Goal: Navigation & Orientation: Find specific page/section

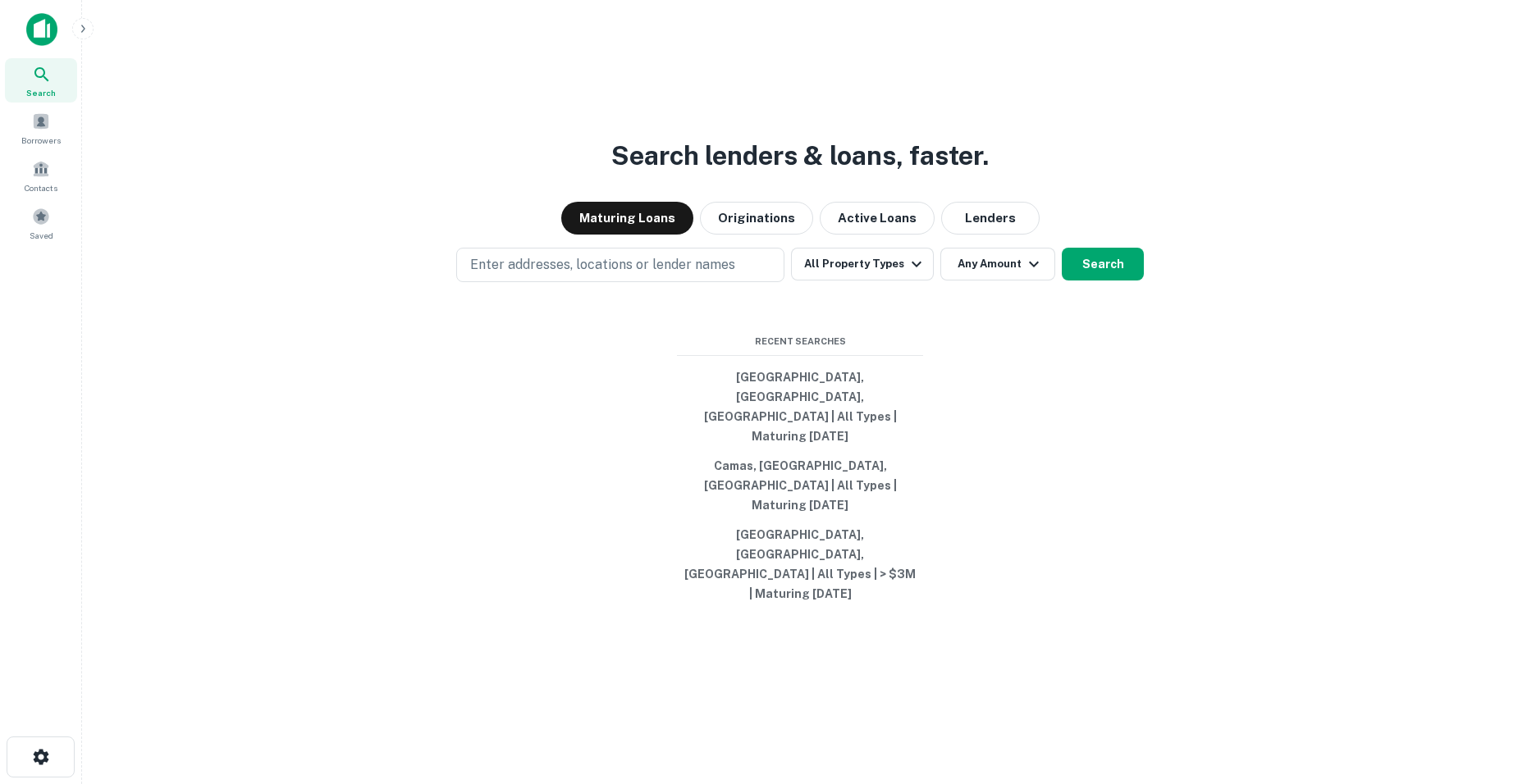
click at [44, 30] on img at bounding box center [42, 29] width 31 height 33
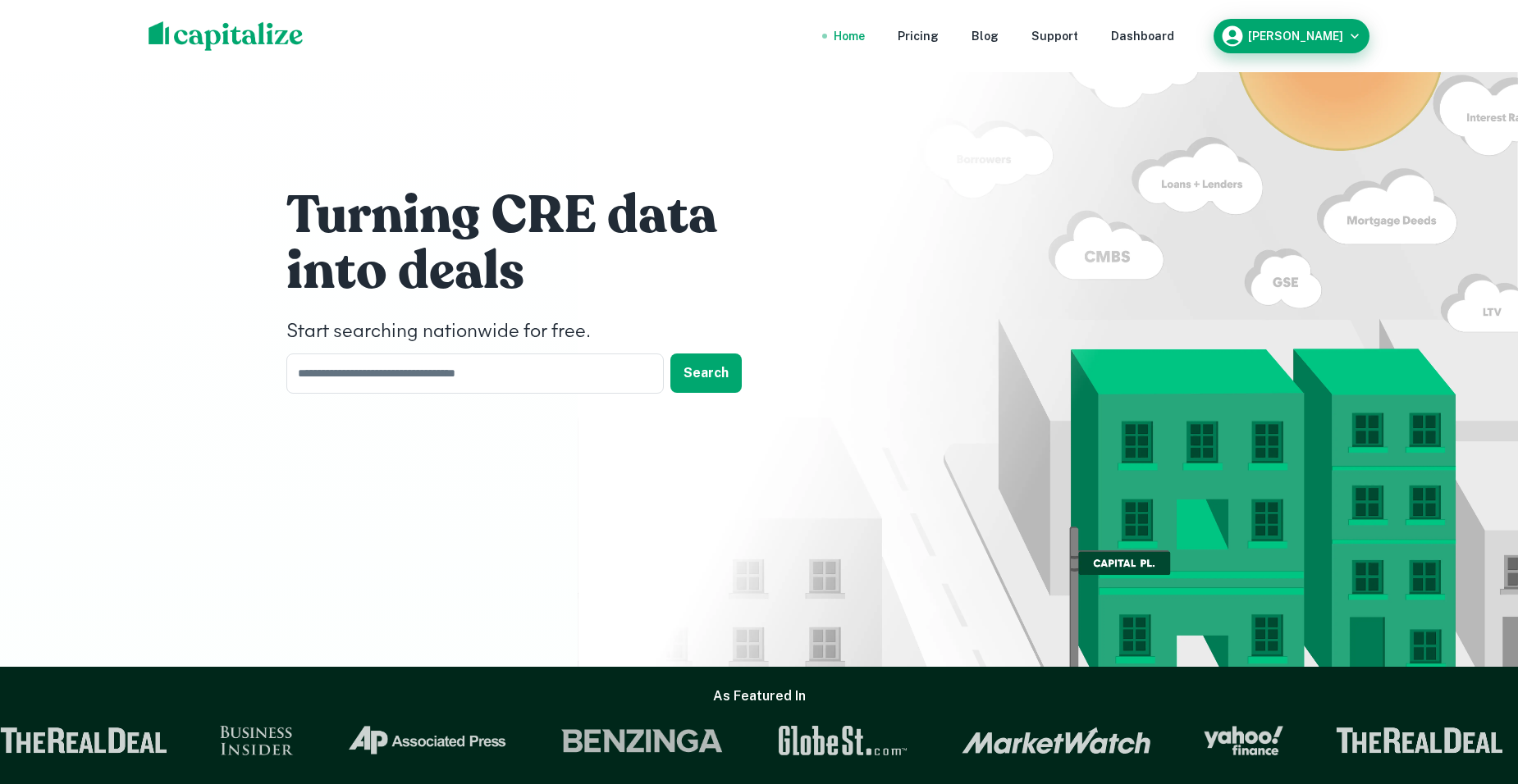
click at [1354, 37] on icon "button" at bounding box center [1355, 37] width 8 height 5
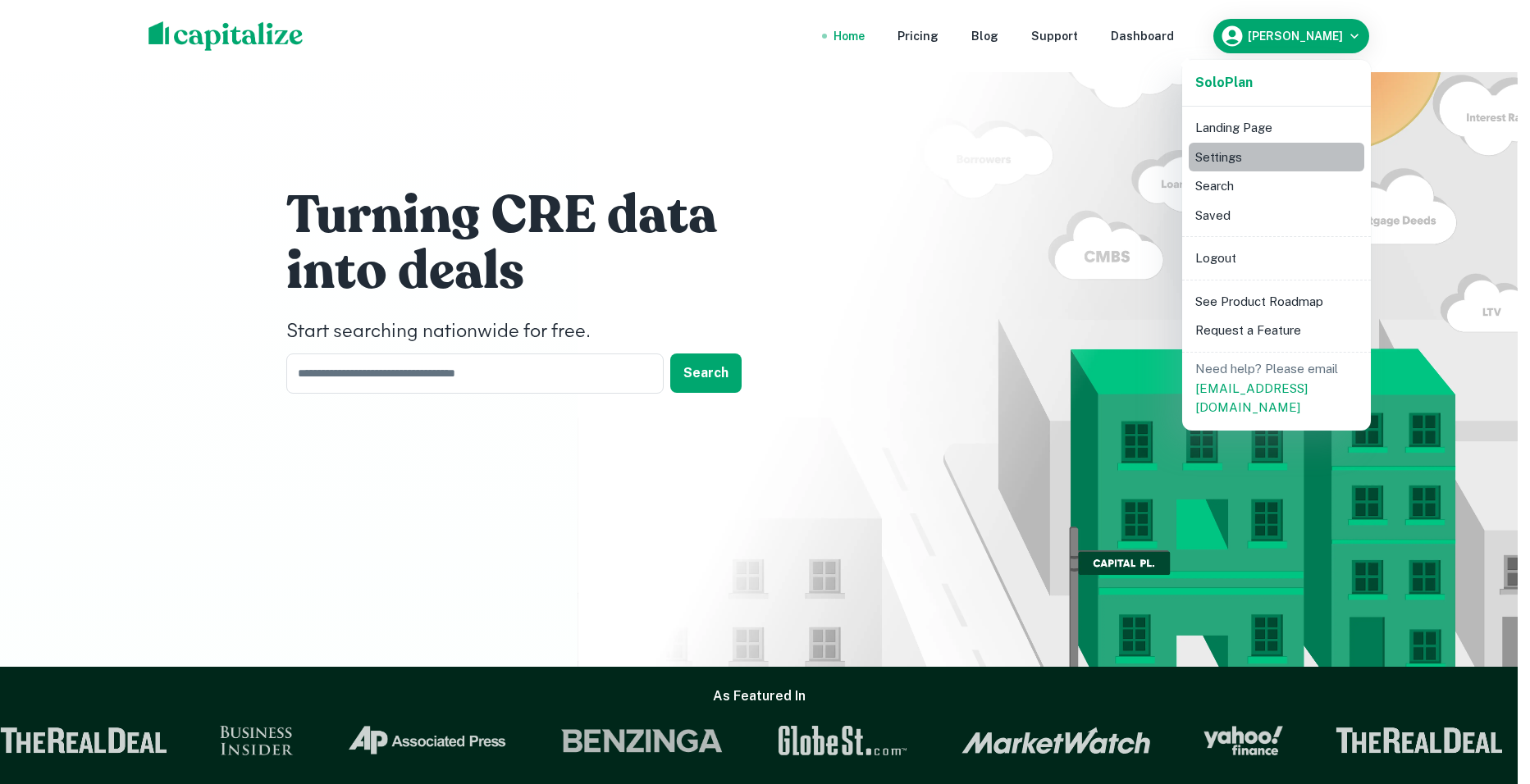
click at [1232, 155] on li "Settings" at bounding box center [1276, 157] width 176 height 30
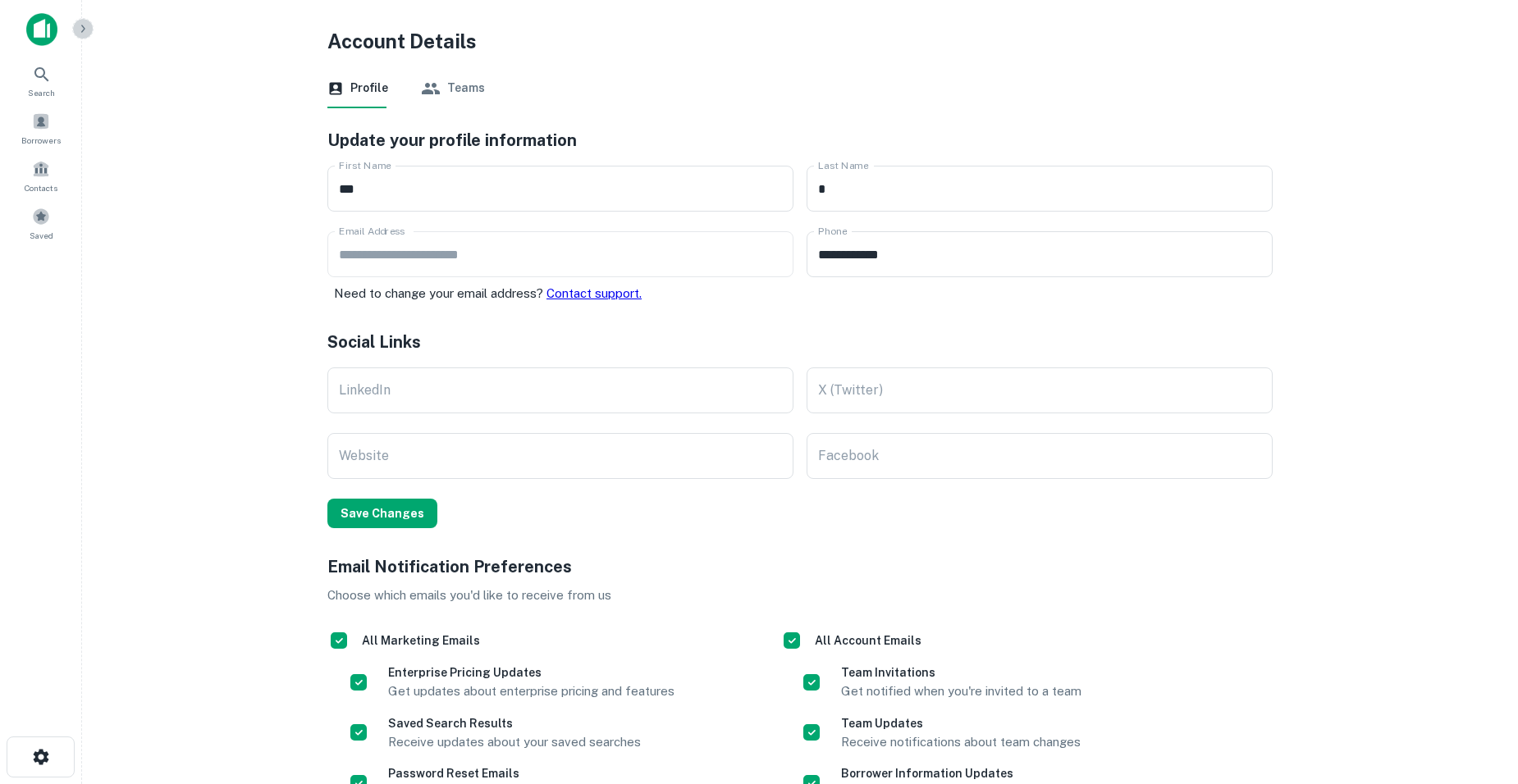
click at [85, 27] on icon "button" at bounding box center [82, 28] width 13 height 13
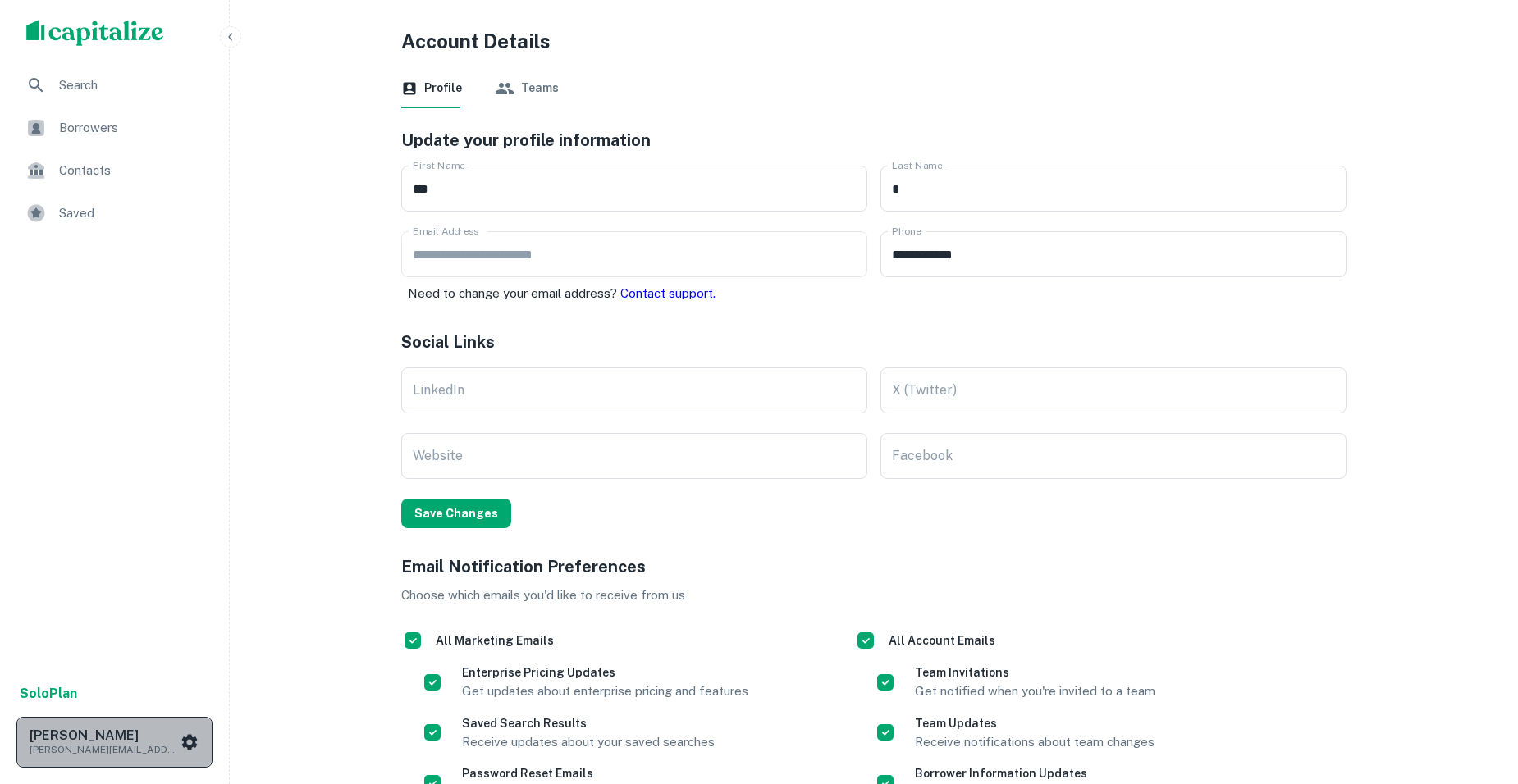
click at [115, 743] on p "[PERSON_NAME][EMAIL_ADDRESS][DOMAIN_NAME]" at bounding box center [104, 749] width 148 height 14
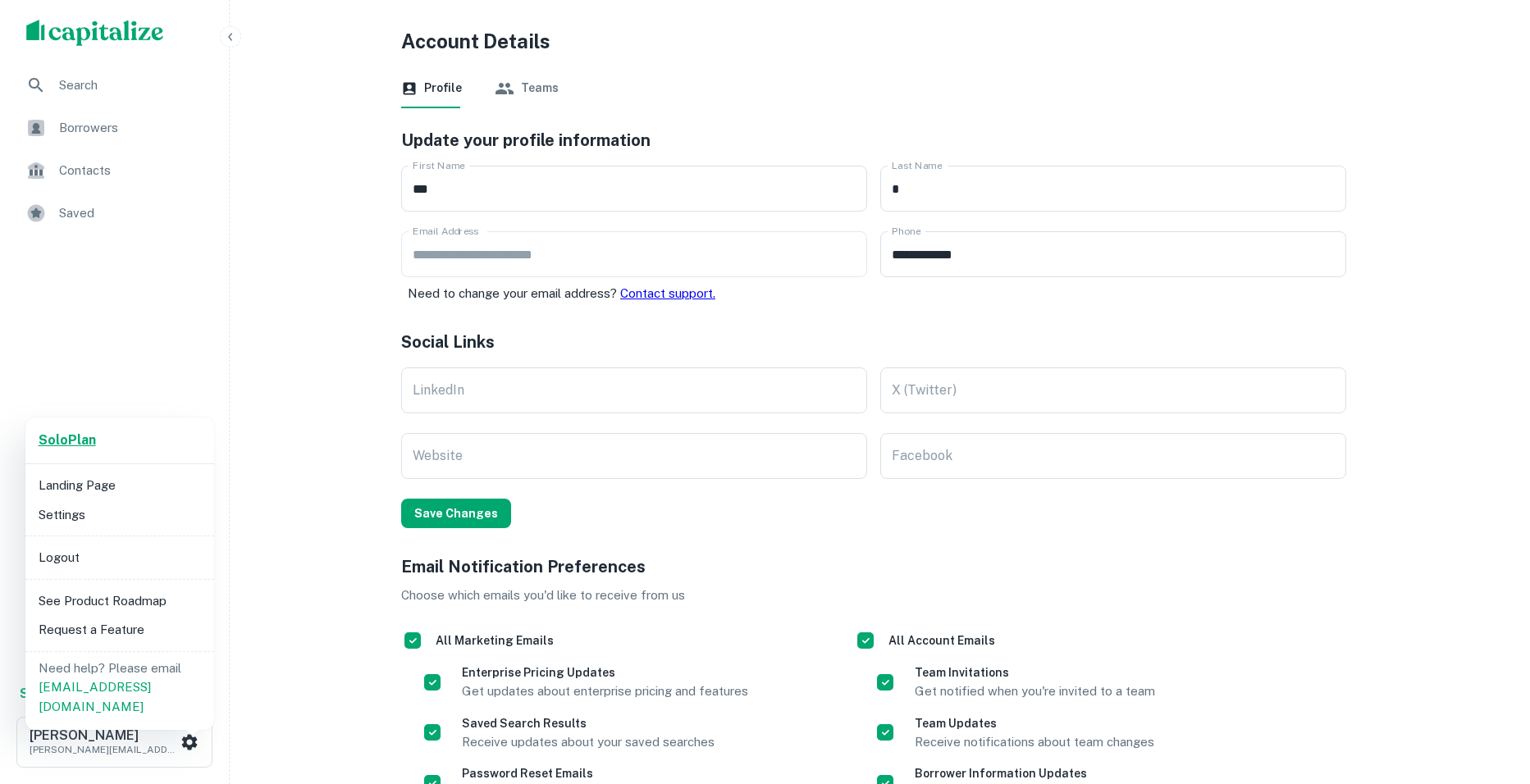
click at [71, 440] on strong "Solo Plan" at bounding box center [67, 440] width 58 height 15
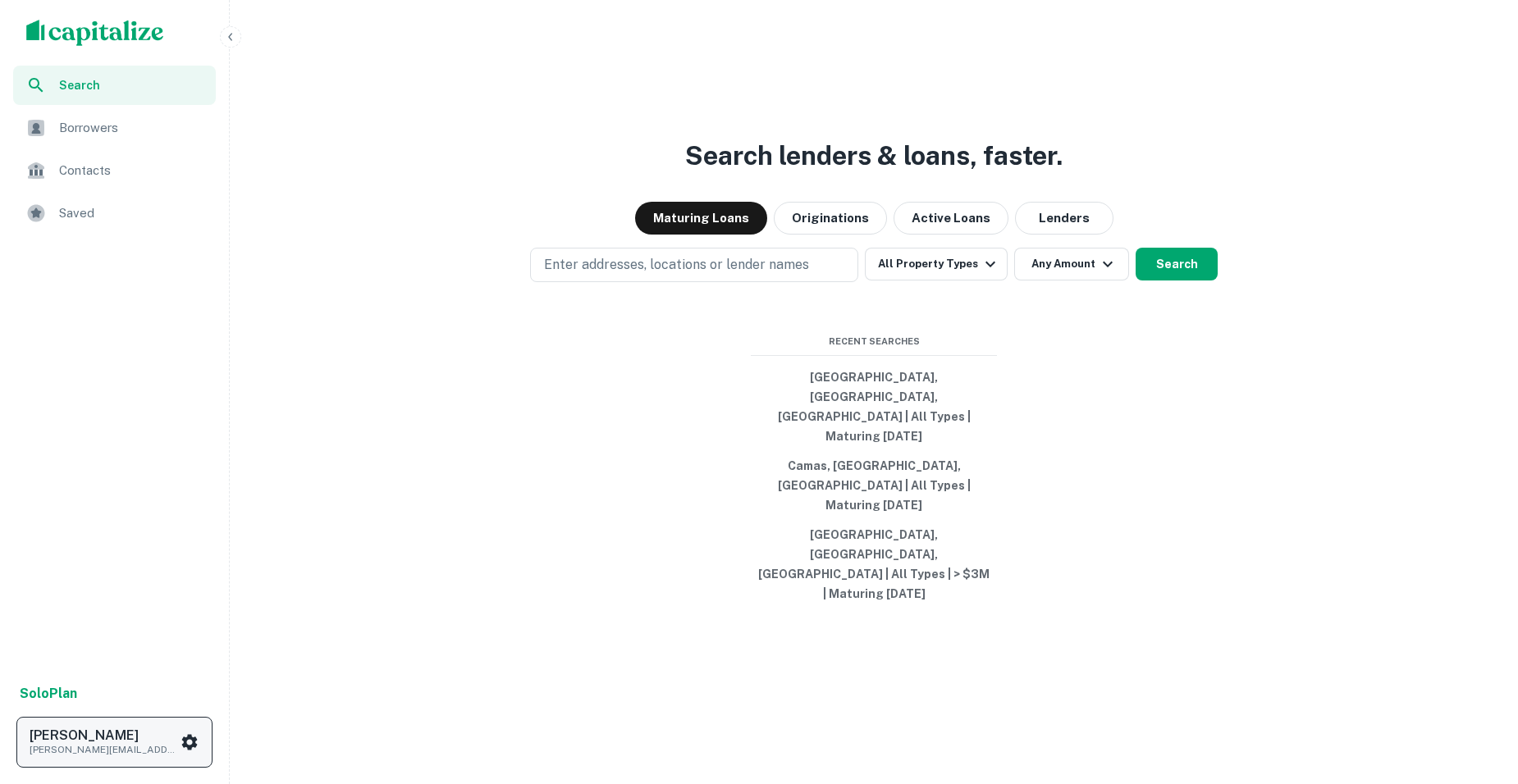
click at [102, 751] on p "[PERSON_NAME][EMAIL_ADDRESS][DOMAIN_NAME]" at bounding box center [104, 749] width 148 height 14
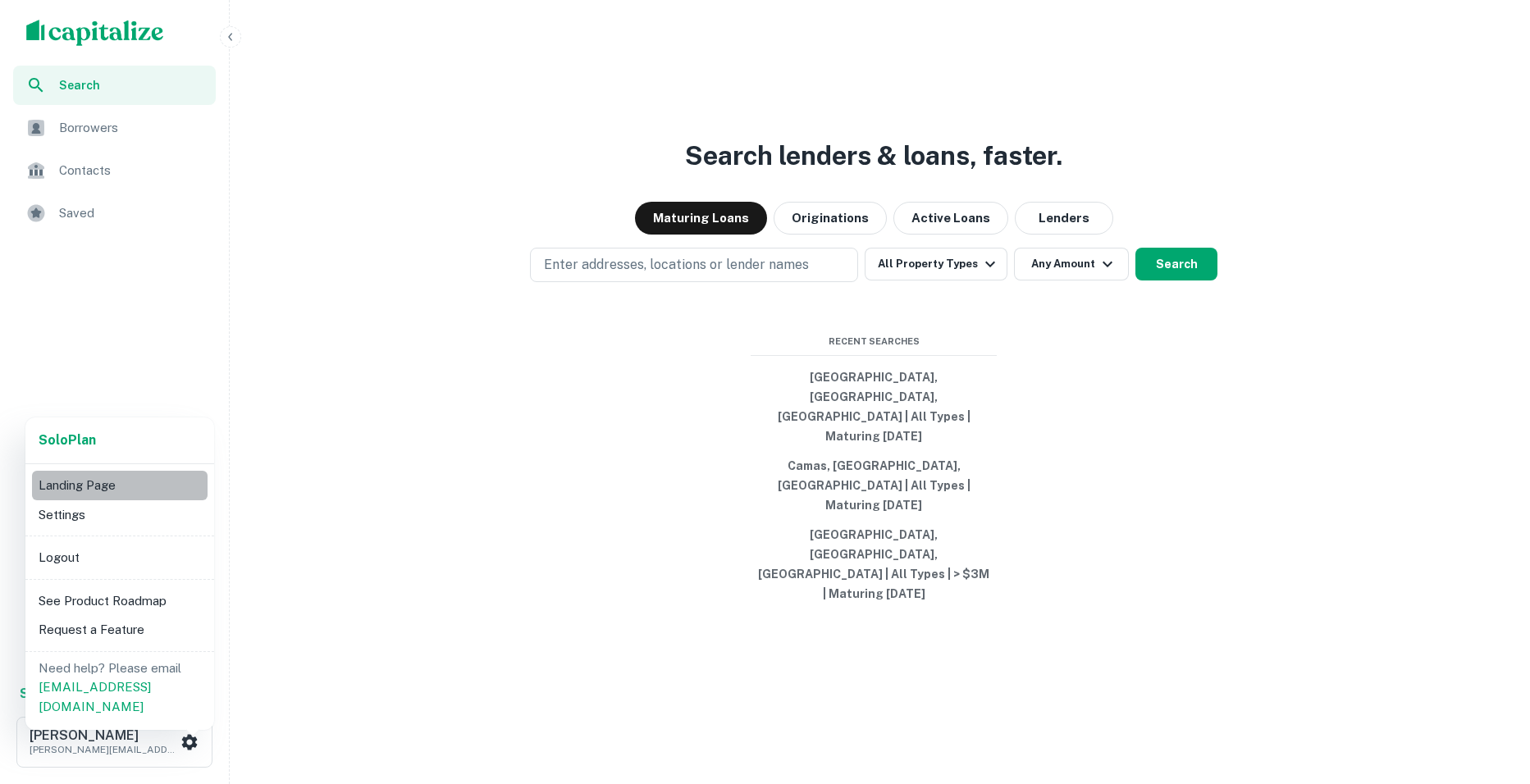
click at [97, 478] on li "Landing Page" at bounding box center [120, 485] width 176 height 30
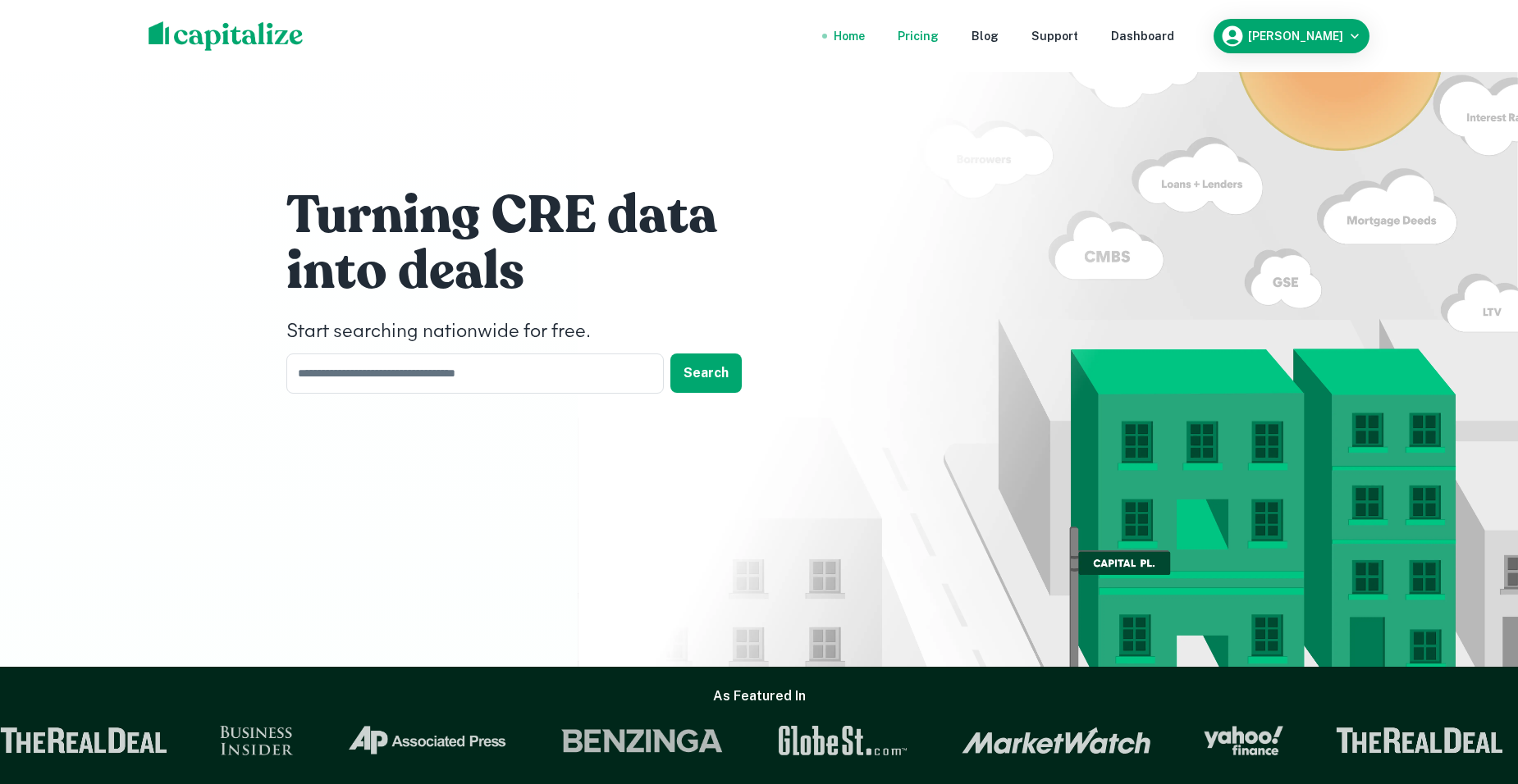
click at [939, 37] on div "Pricing" at bounding box center [918, 36] width 41 height 18
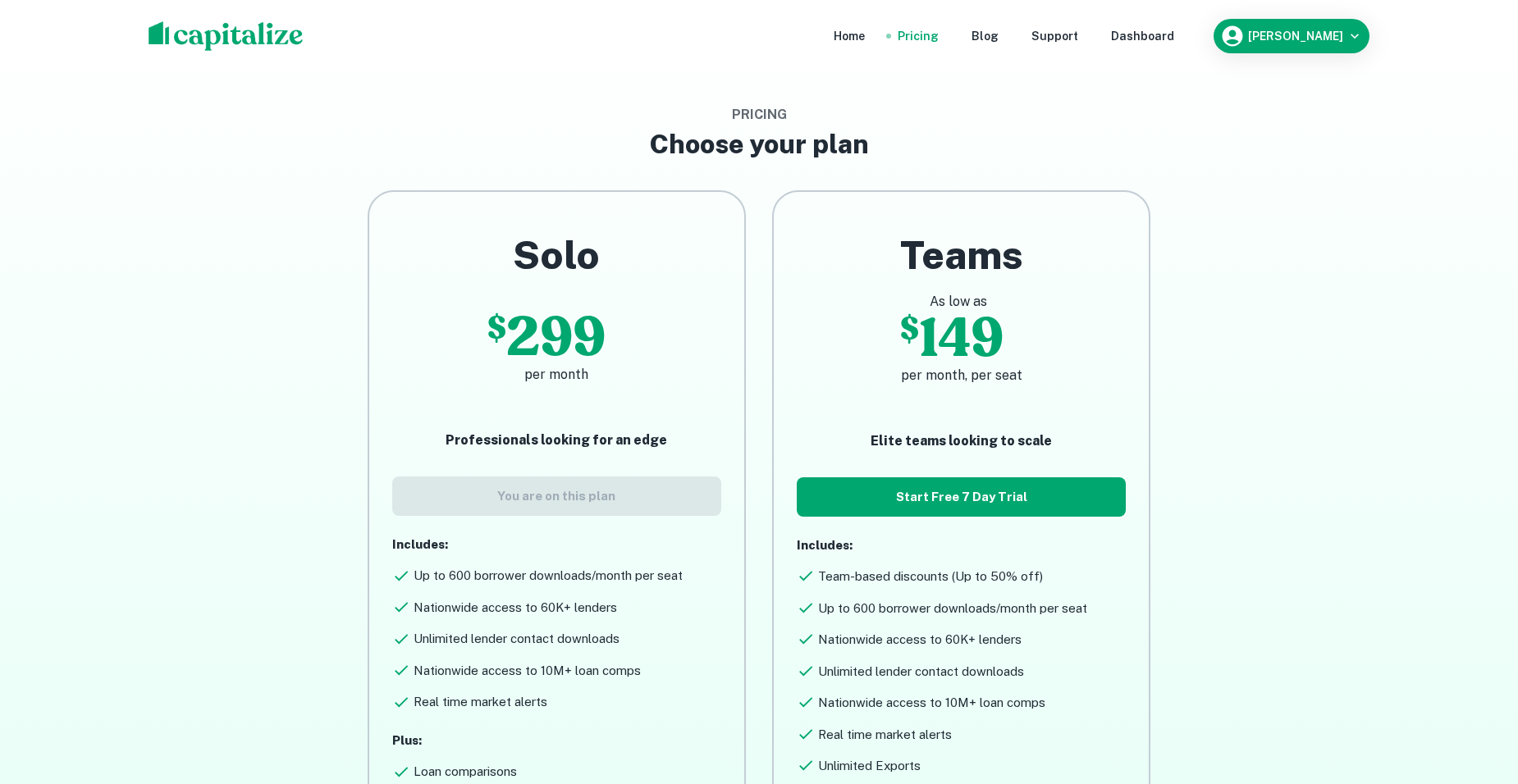
click at [1201, 25] on nav "Home Pricing Blog Support Dashboard" at bounding box center [1004, 36] width 393 height 36
click at [1175, 37] on div "Dashboard" at bounding box center [1142, 36] width 63 height 18
